Goal: Book appointment/travel/reservation

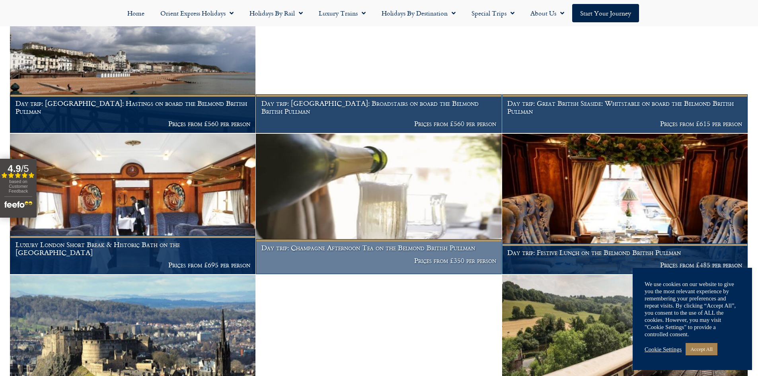
scroll to position [520, 0]
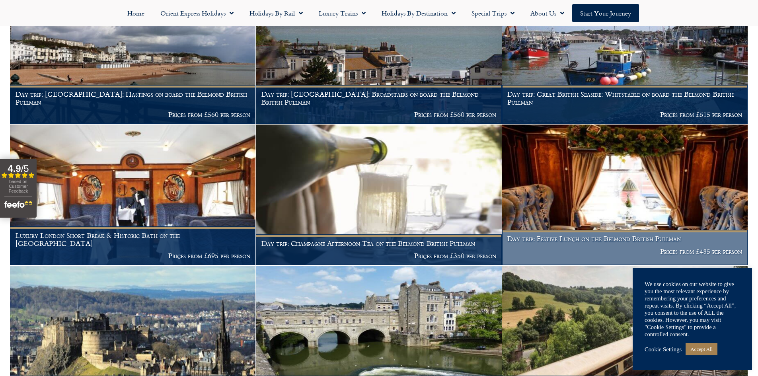
click at [575, 193] on img at bounding box center [624, 195] width 245 height 140
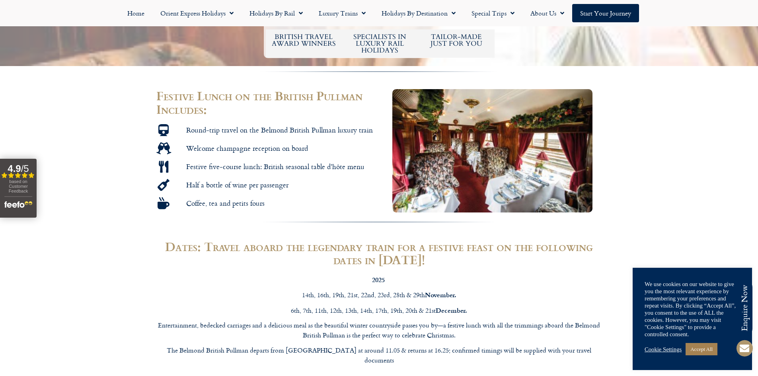
scroll to position [398, 0]
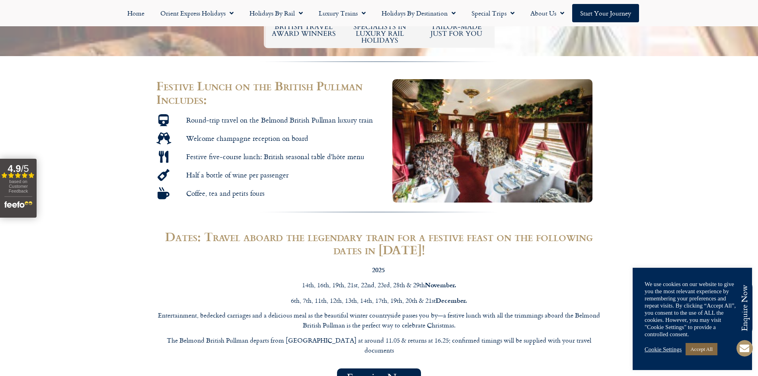
click at [690, 349] on link "Accept All" at bounding box center [702, 349] width 32 height 12
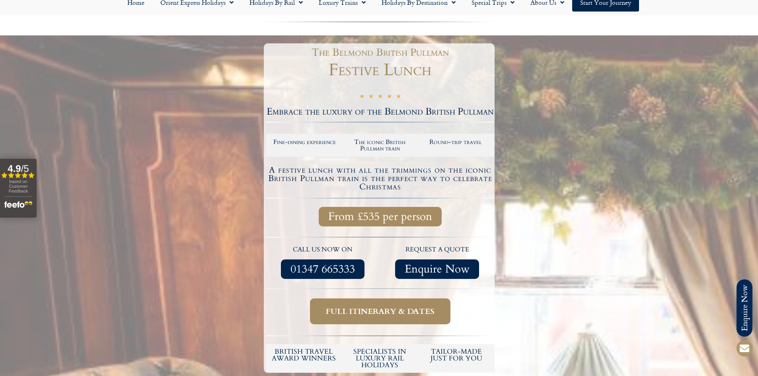
scroll to position [80, 0]
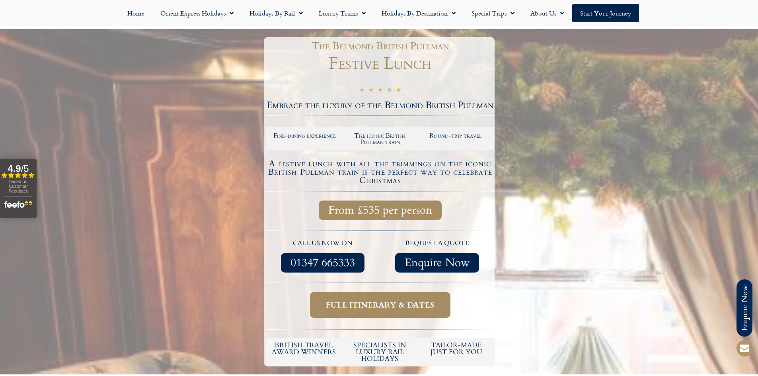
click at [352, 308] on span "Full itinerary & dates" at bounding box center [380, 305] width 109 height 10
click at [374, 304] on span "Full itinerary & dates" at bounding box center [380, 305] width 109 height 10
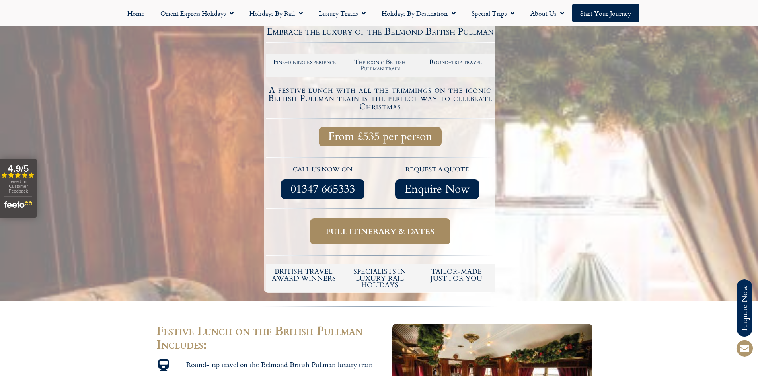
scroll to position [159, 0]
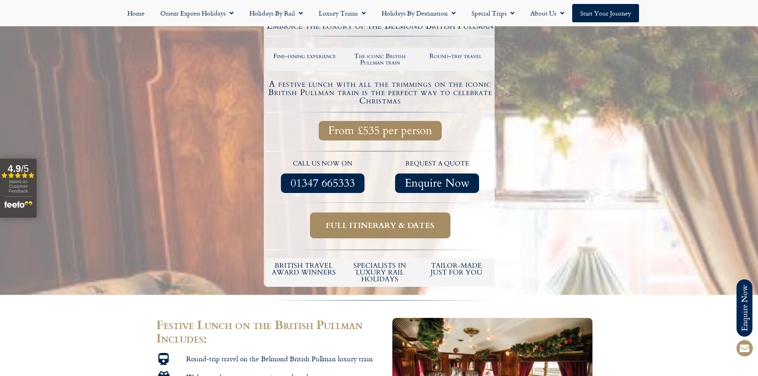
click at [359, 224] on span "Full itinerary & dates" at bounding box center [380, 225] width 109 height 10
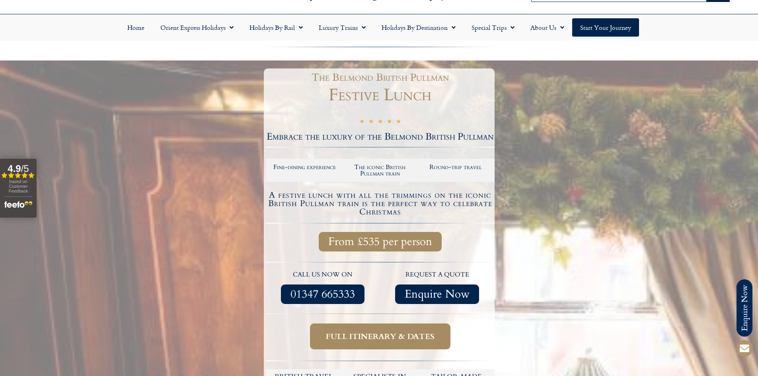
scroll to position [15, 0]
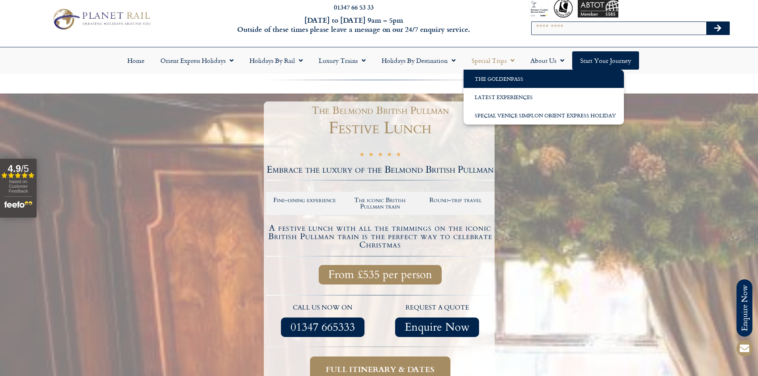
click at [481, 76] on link "The GoldenPass" at bounding box center [544, 79] width 160 height 18
